Goal: Navigation & Orientation: Find specific page/section

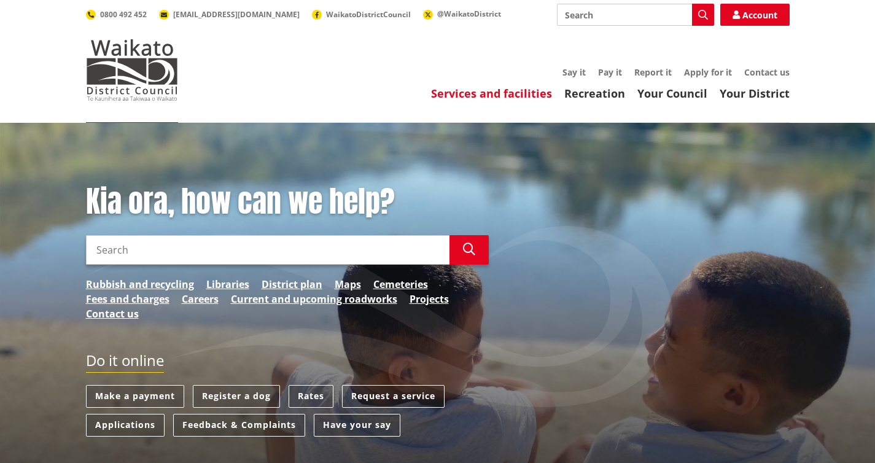
click at [515, 93] on link "Services and facilities" at bounding box center [491, 93] width 121 height 15
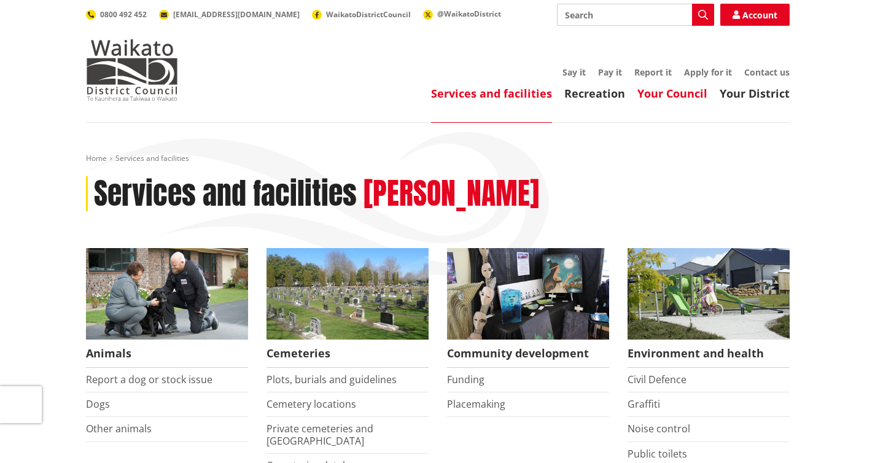
click at [660, 97] on link "Your Council" at bounding box center [673, 93] width 70 height 15
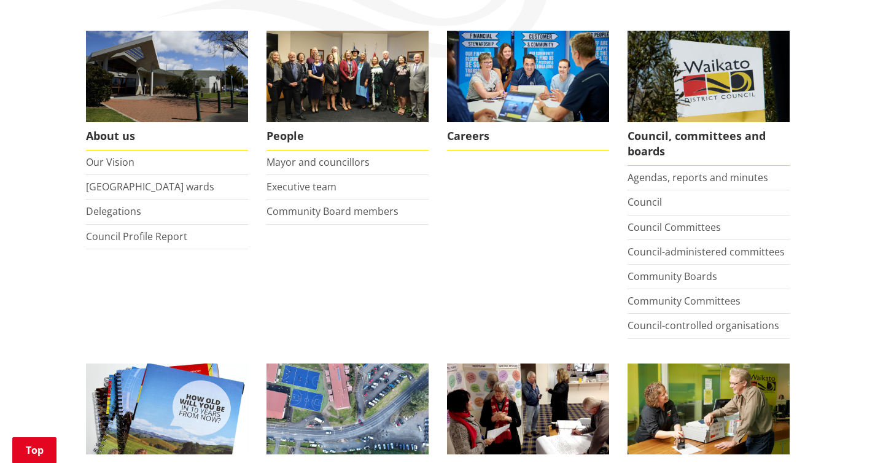
scroll to position [219, 0]
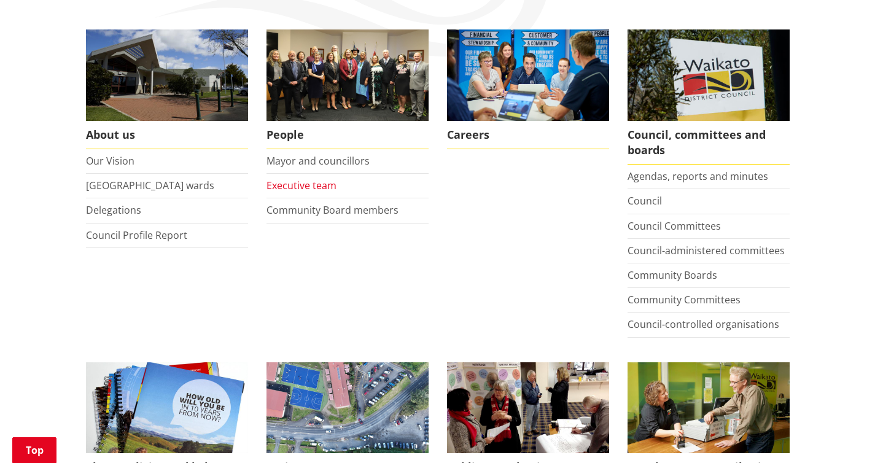
click at [297, 185] on link "Executive team" at bounding box center [302, 186] width 70 height 14
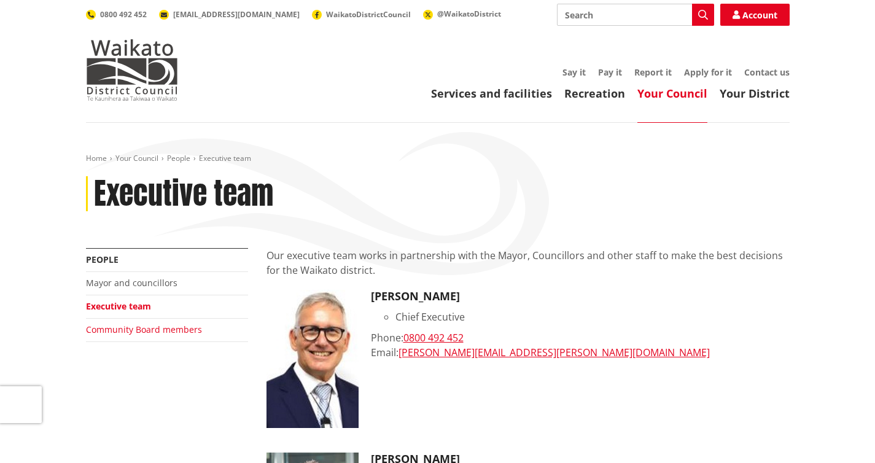
click at [119, 329] on link "Community Board members" at bounding box center [144, 330] width 116 height 12
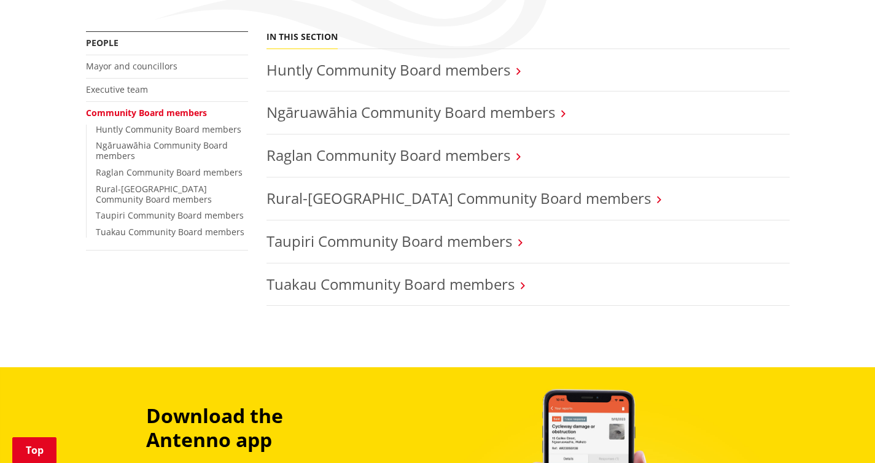
scroll to position [217, 0]
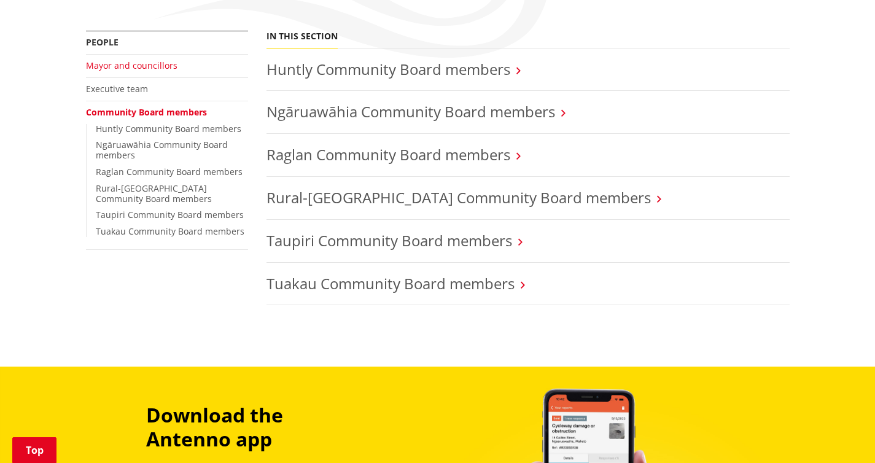
click at [120, 66] on link "Mayor and councillors" at bounding box center [132, 66] width 92 height 12
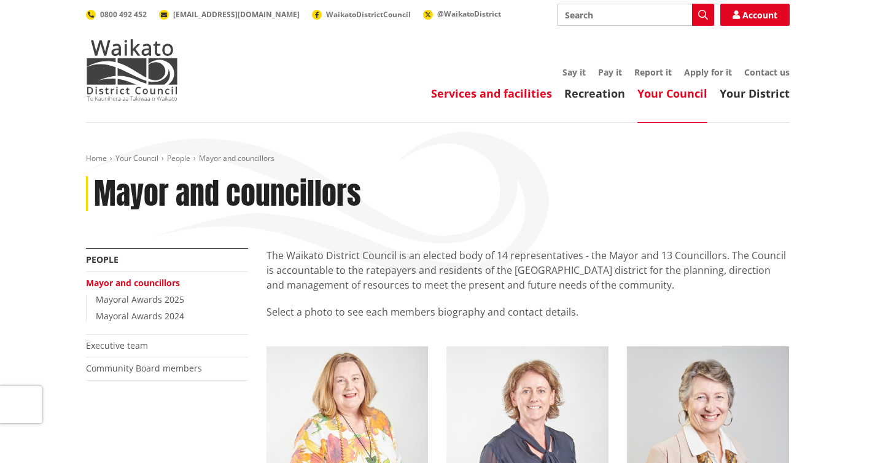
click at [459, 86] on link "Services and facilities" at bounding box center [491, 93] width 121 height 15
